Goal: Transaction & Acquisition: Book appointment/travel/reservation

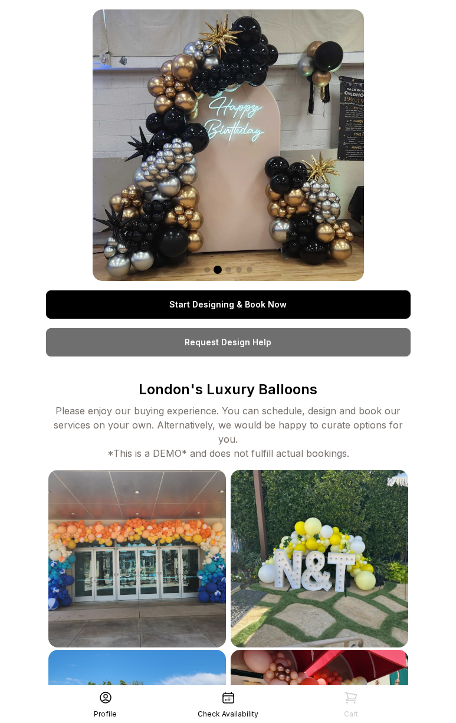
click at [267, 304] on link "Start Designing & Book Now" at bounding box center [228, 304] width 364 height 28
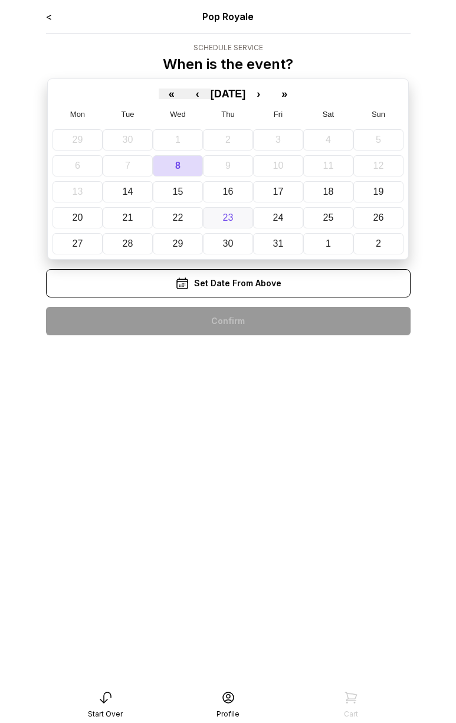
click at [205, 217] on button "23" at bounding box center [228, 217] width 50 height 21
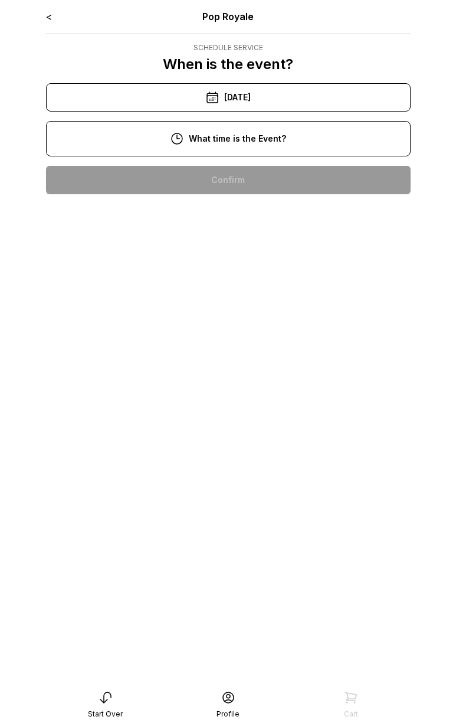
click at [233, 175] on div "10:00 am" at bounding box center [228, 180] width 346 height 28
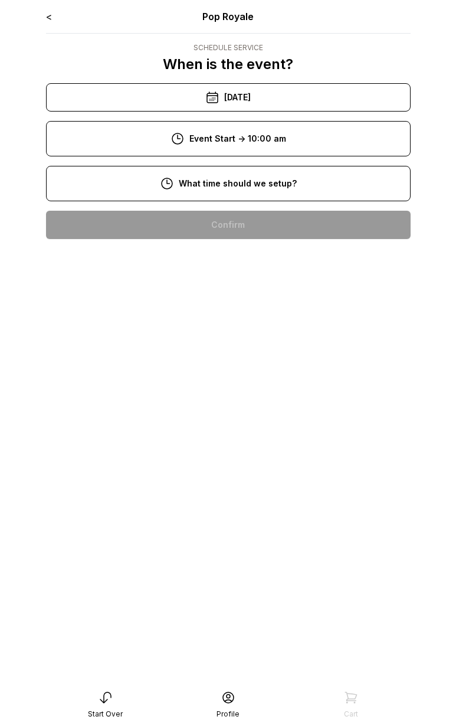
click at [263, 226] on div "8:00 am" at bounding box center [228, 225] width 346 height 28
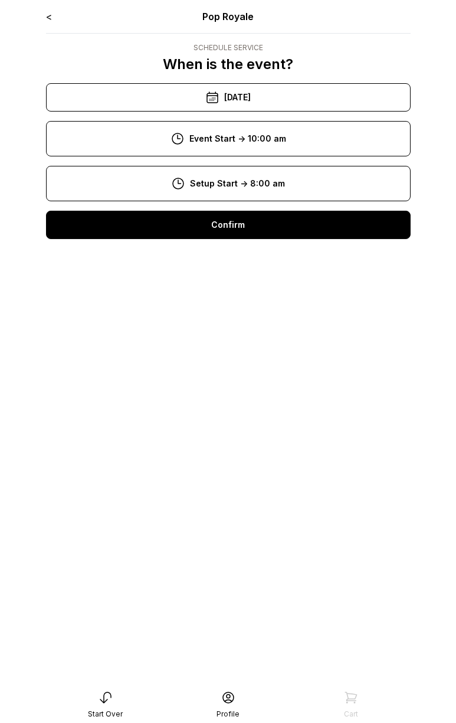
click at [257, 235] on div "Confirm" at bounding box center [228, 225] width 364 height 28
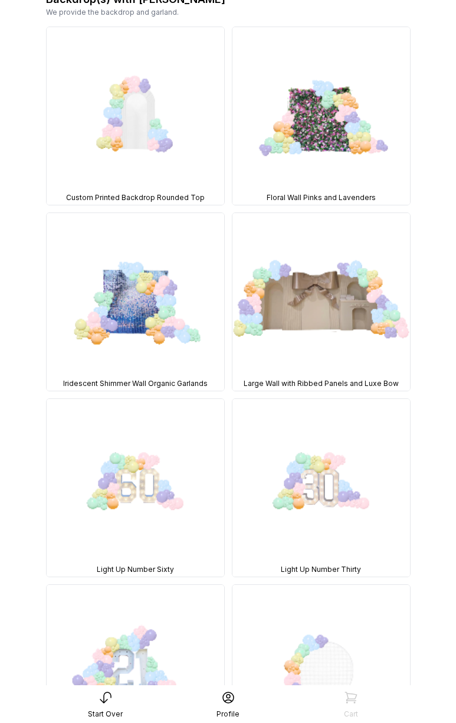
click at [173, 119] on img at bounding box center [136, 116] width 178 height 178
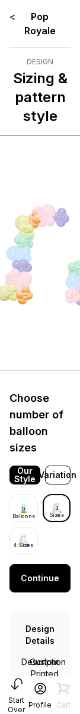
drag, startPoint x: 51, startPoint y: 153, endPoint x: 86, endPoint y: 83, distance: 78.3
click at [51, 153] on div "My Design £452" at bounding box center [40, 154] width 177 height 14
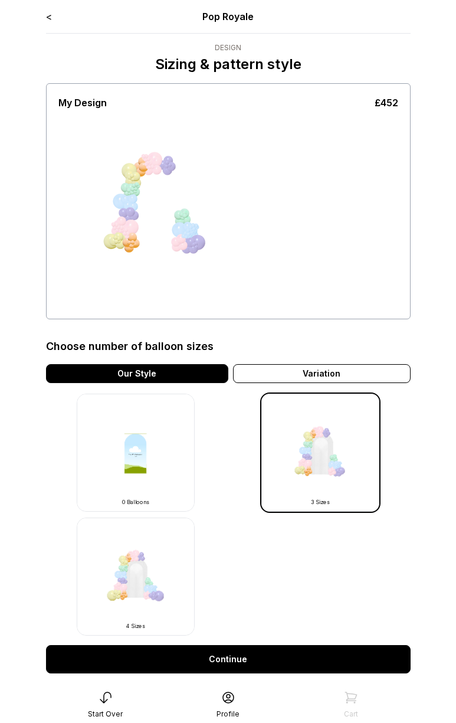
click at [52, 24] on div "< Pop Royale Design Sizing & pattern style My Design £452 Choose number of ball…" at bounding box center [228, 378] width 364 height 739
click at [48, 19] on link "<" at bounding box center [49, 17] width 6 height 12
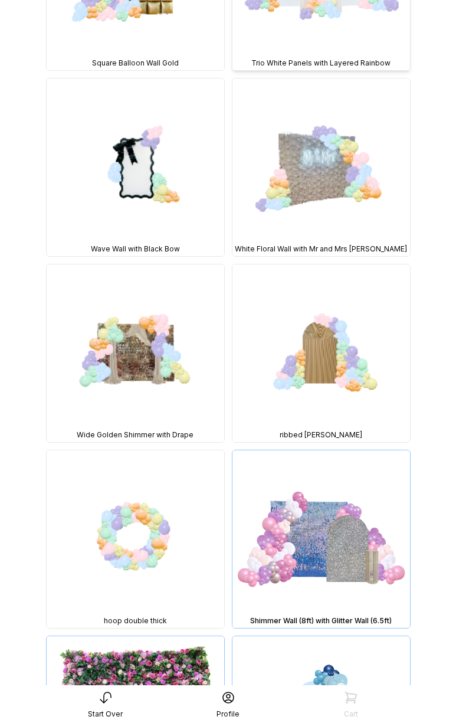
scroll to position [1384, 0]
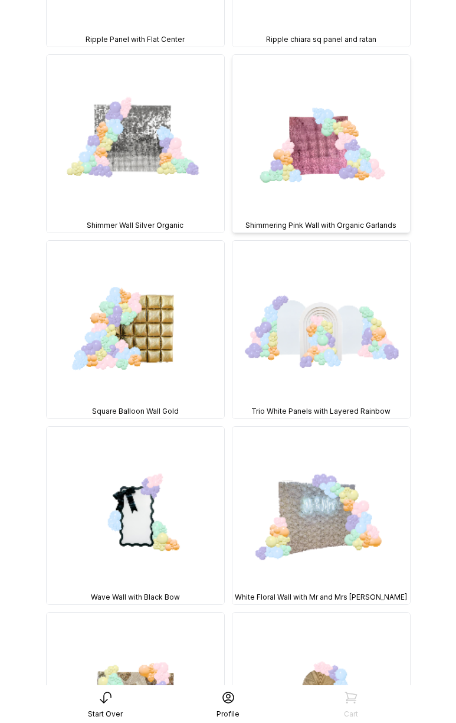
click at [323, 105] on img at bounding box center [321, 144] width 178 height 178
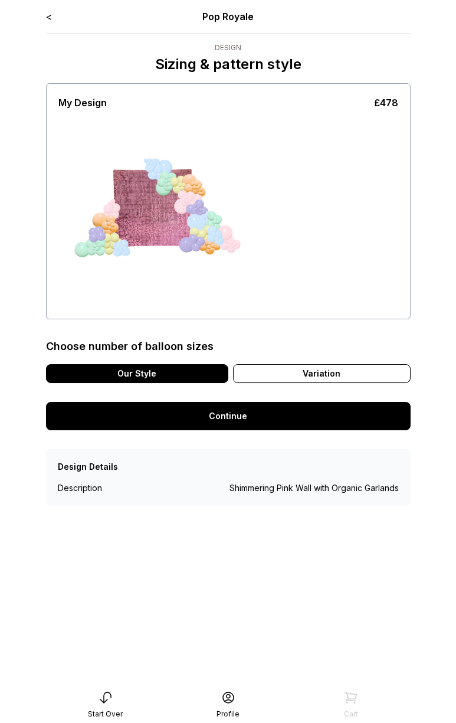
click at [252, 412] on link "Continue" at bounding box center [228, 416] width 364 height 28
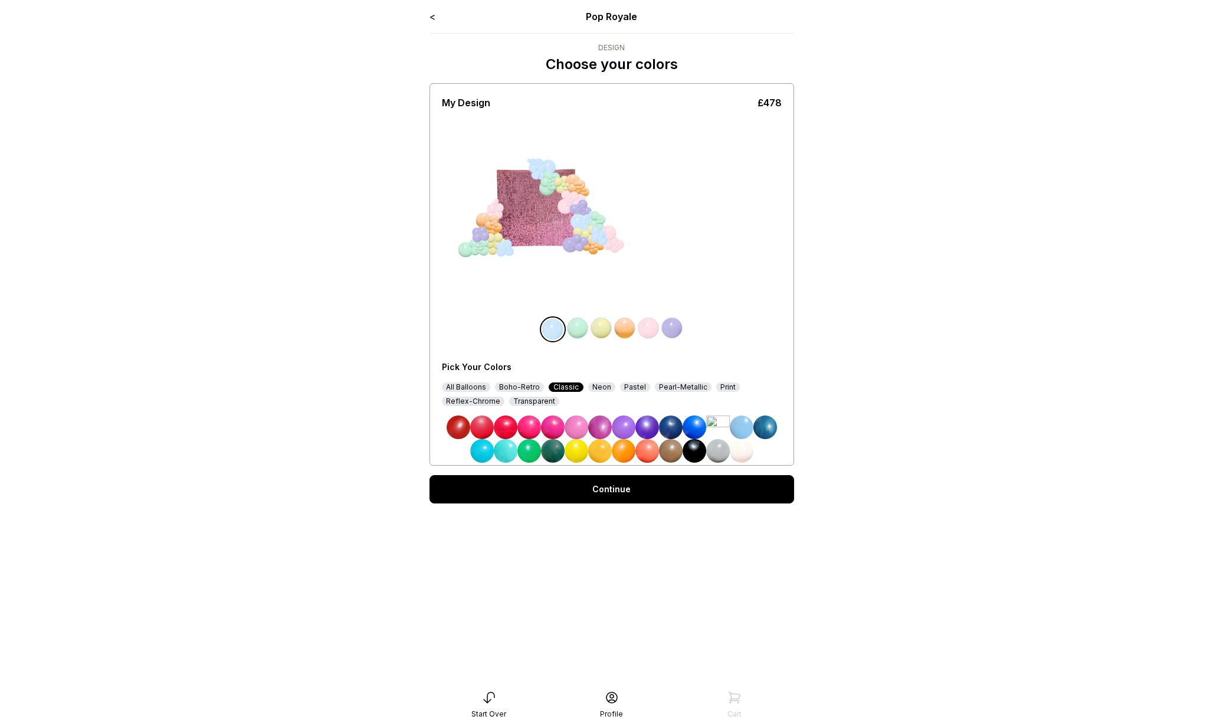
drag, startPoint x: 895, startPoint y: 366, endPoint x: 912, endPoint y: 356, distance: 19.8
click at [455, 366] on main "< Pop Royale Design Choose your colors My Design £478 Pick Your Colors All Ball…" at bounding box center [611, 361] width 1223 height 723
click at [455, 477] on link "Continue" at bounding box center [611, 489] width 364 height 28
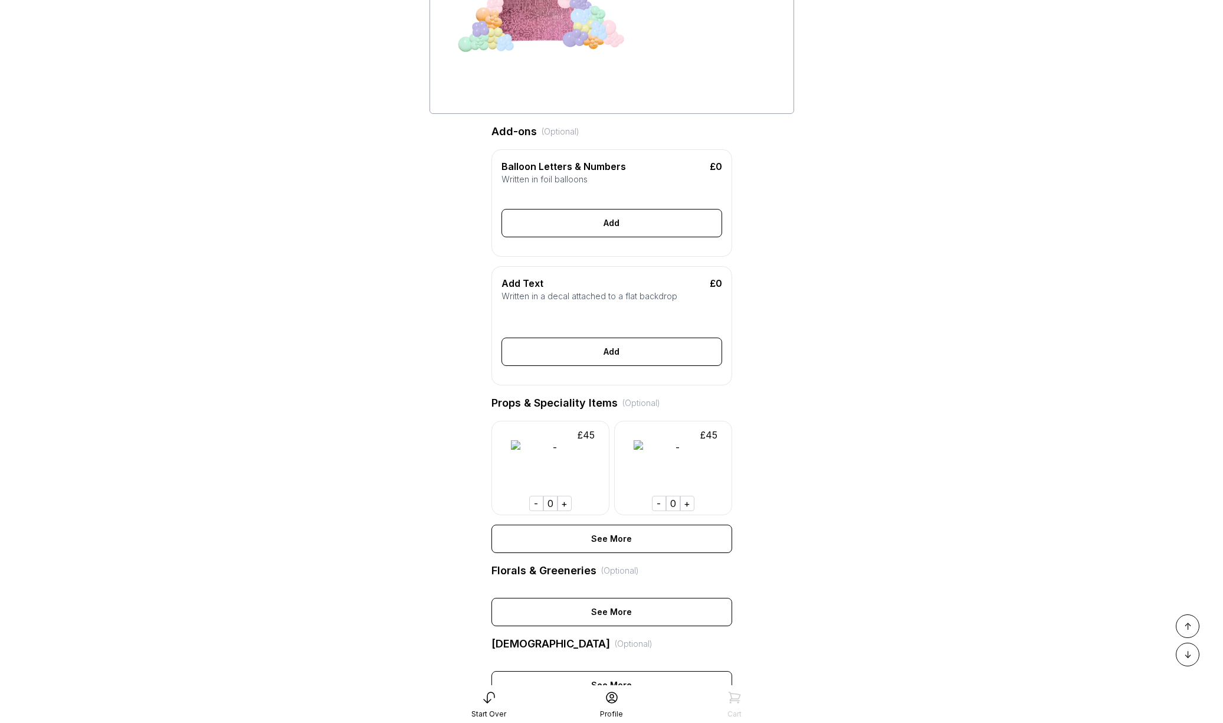
scroll to position [203, 0]
